Goal: Transaction & Acquisition: Obtain resource

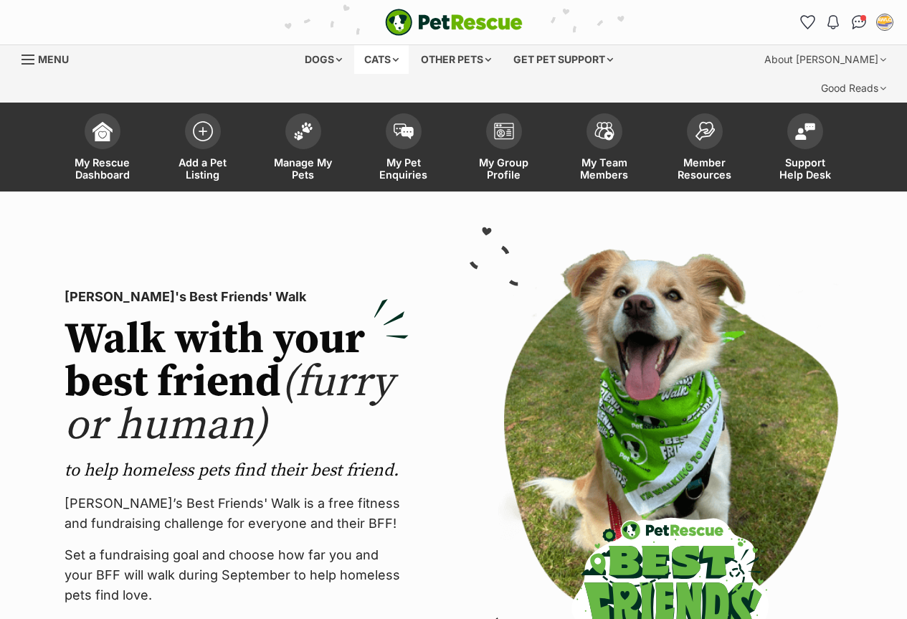
click at [384, 62] on div "Cats" at bounding box center [381, 59] width 54 height 29
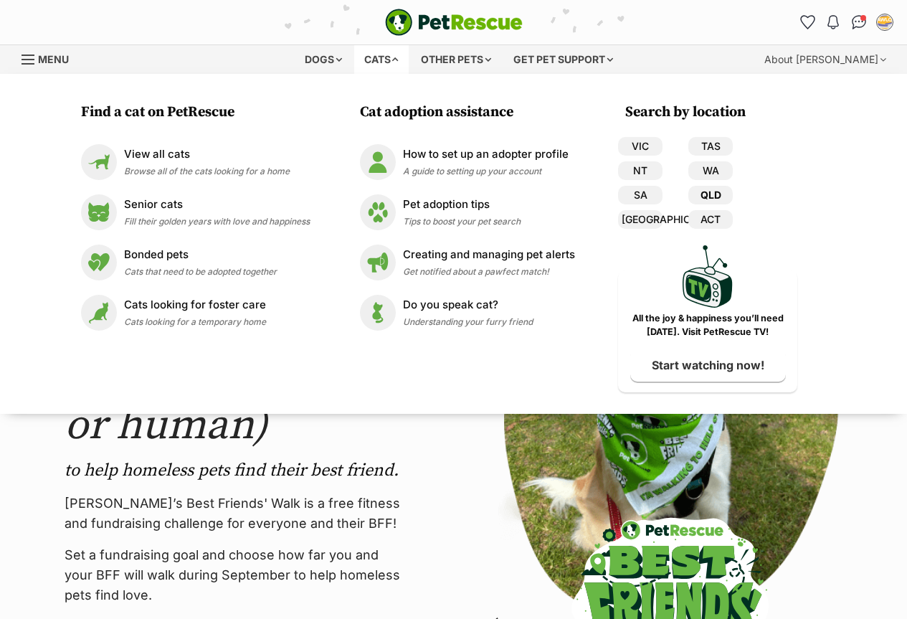
click at [716, 194] on link "QLD" at bounding box center [710, 195] width 44 height 19
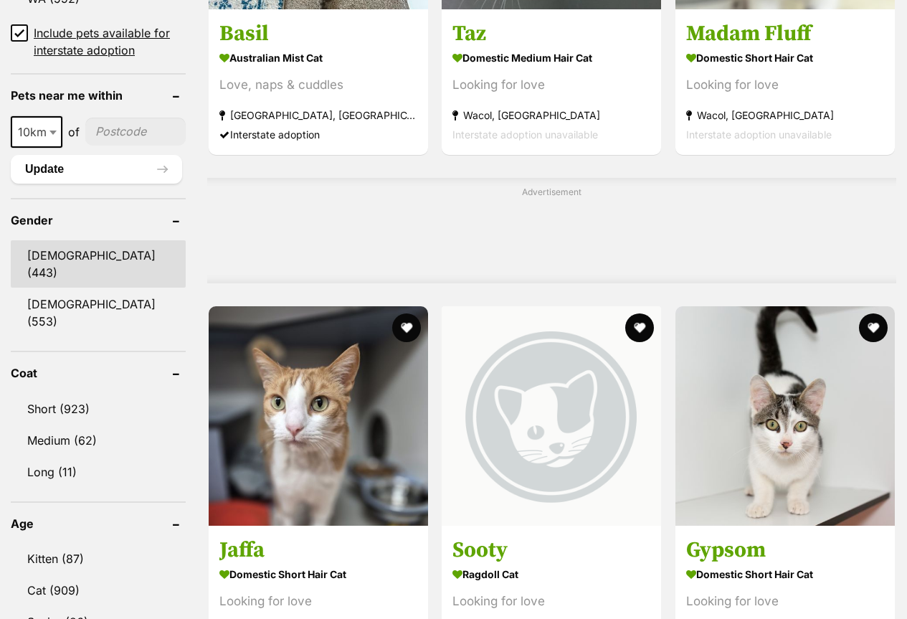
scroll to position [1362, 0]
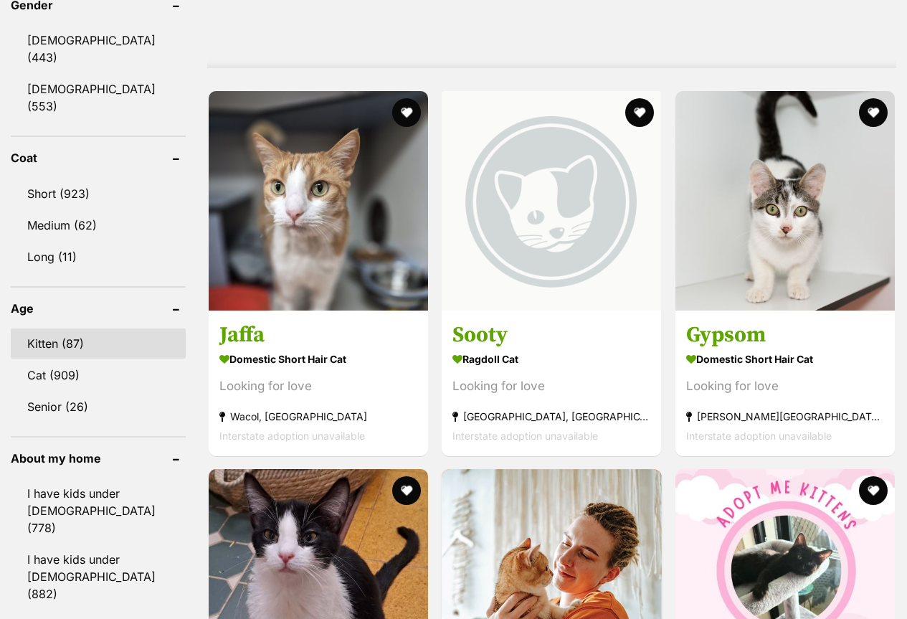
click at [52, 328] on link "Kitten (87)" at bounding box center [98, 343] width 175 height 30
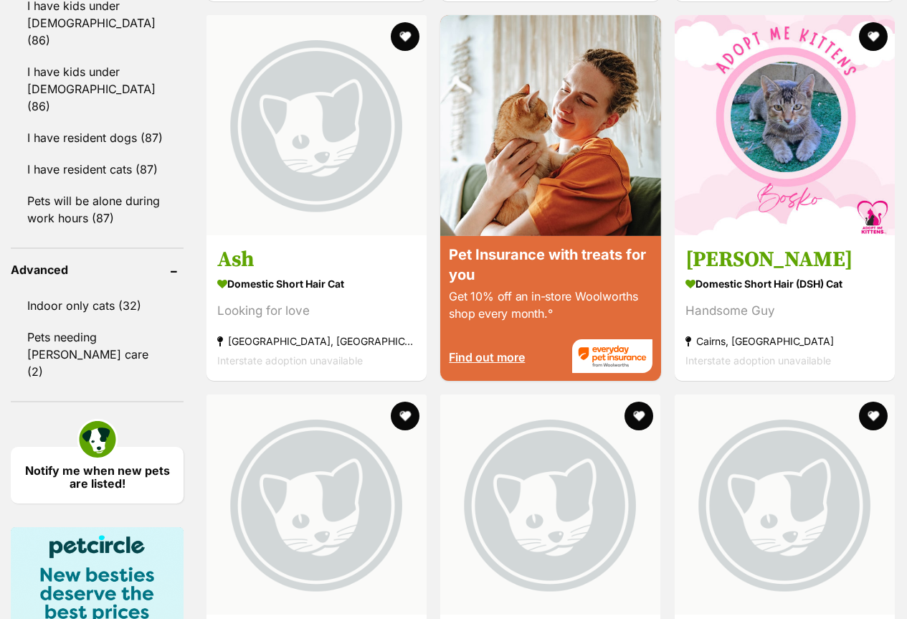
scroll to position [1864, 0]
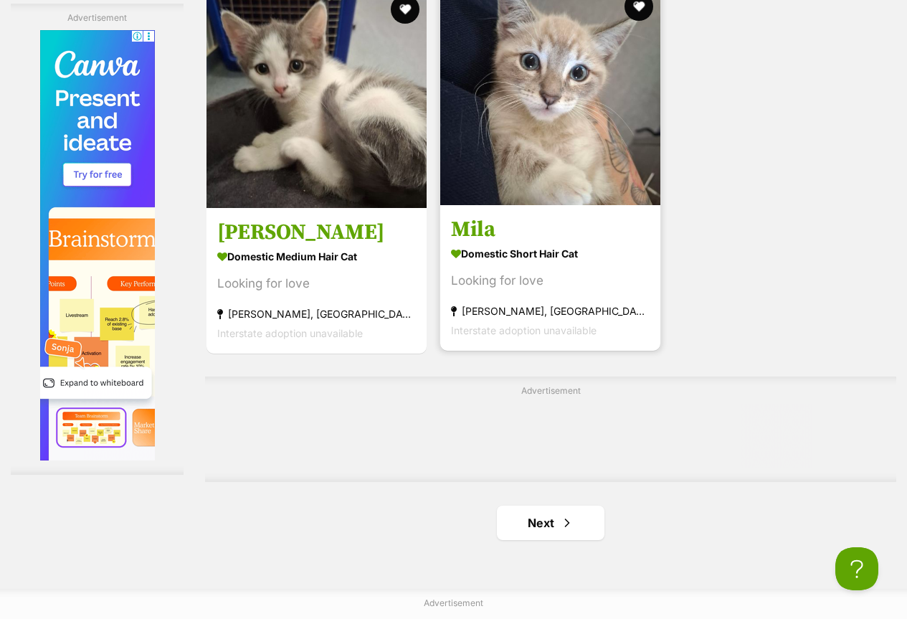
scroll to position [3225, 0]
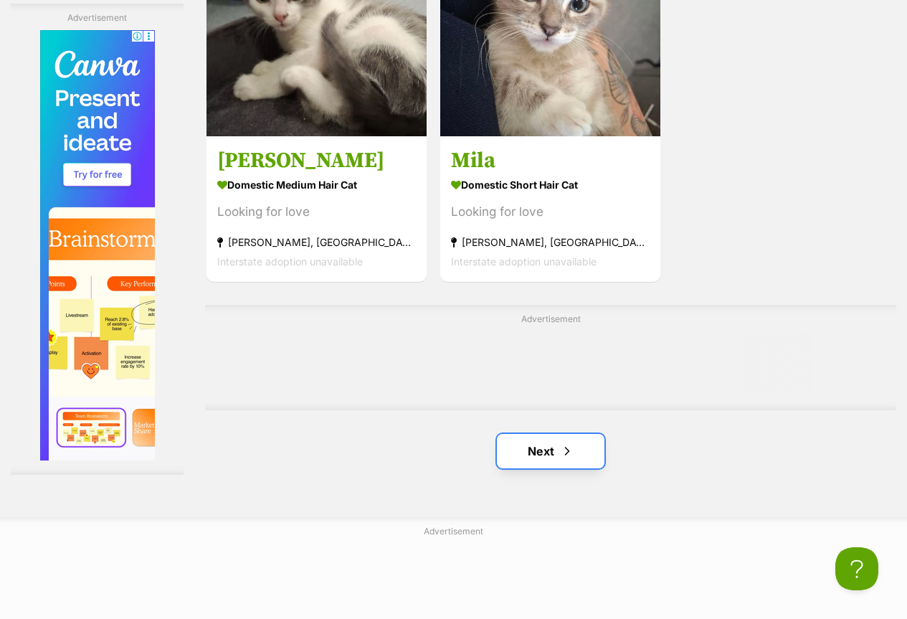
click at [537, 434] on link "Next" at bounding box center [551, 451] width 108 height 34
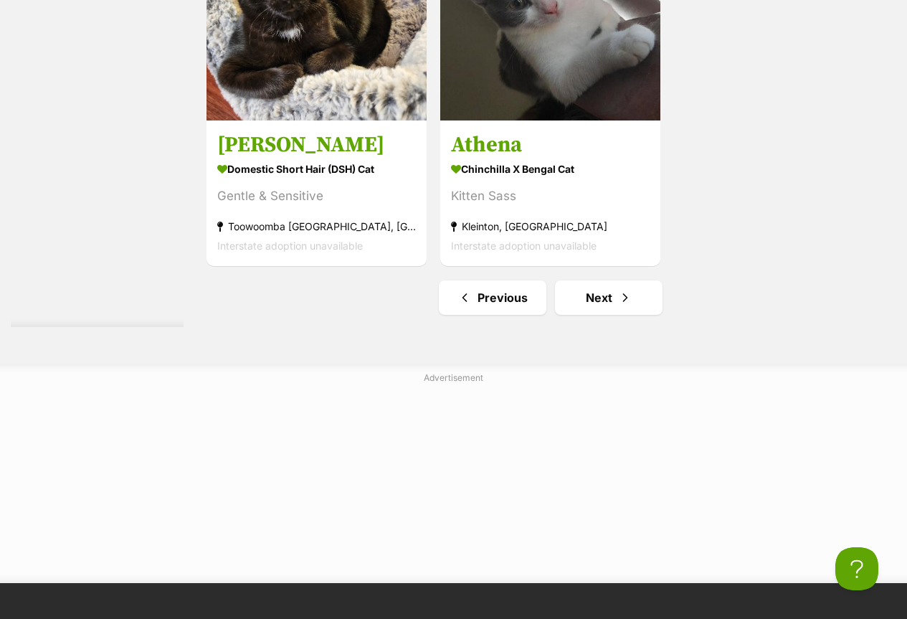
scroll to position [3297, 0]
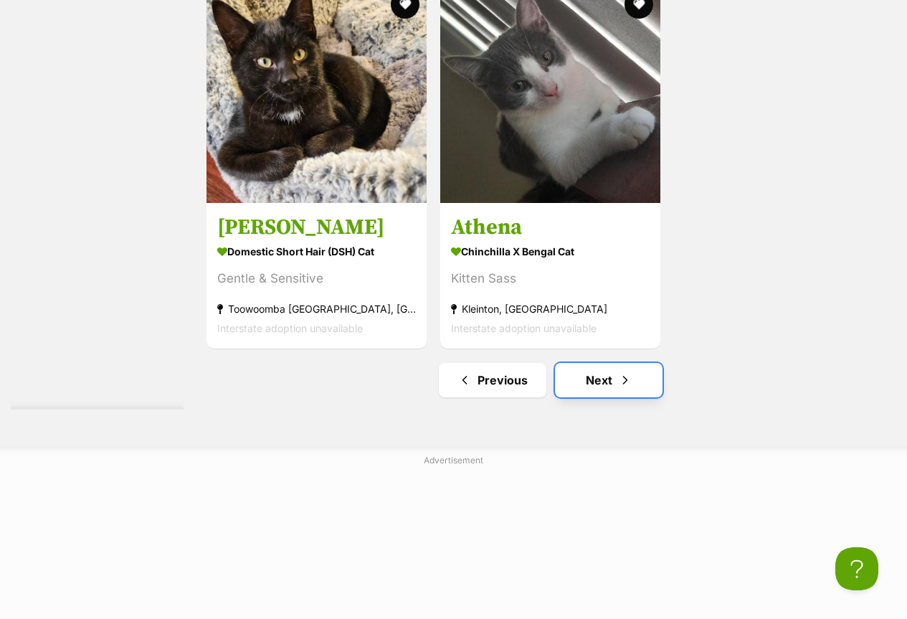
click at [603, 363] on link "Next" at bounding box center [609, 380] width 108 height 34
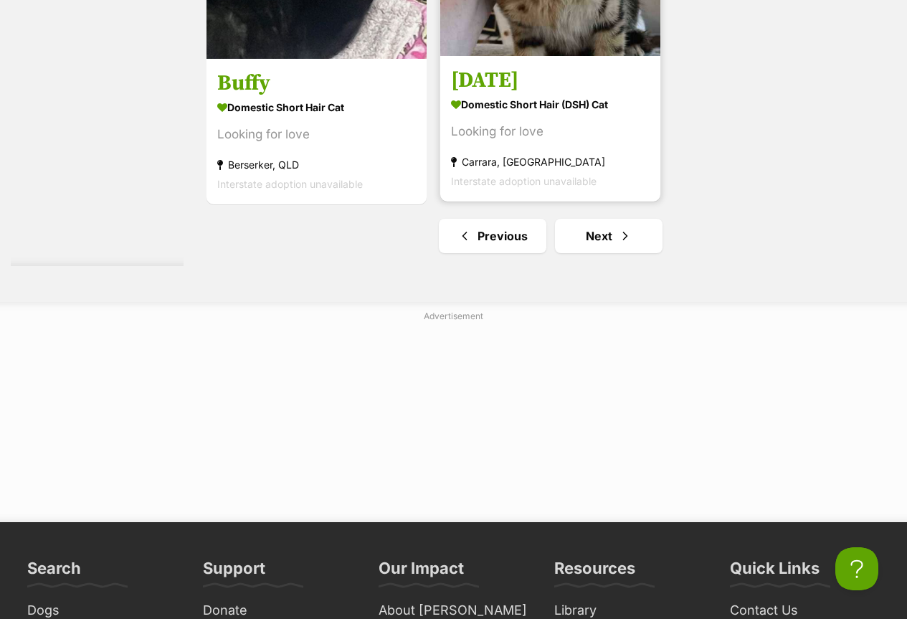
scroll to position [3225, 0]
